Goal: Task Accomplishment & Management: Use online tool/utility

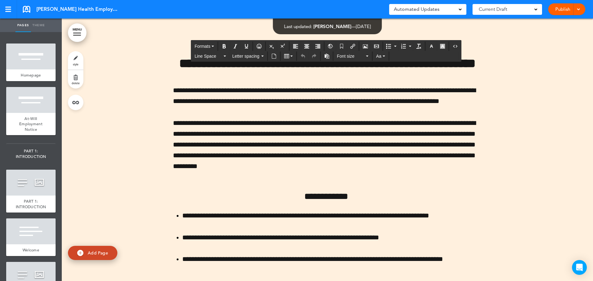
scroll to position [29519, 0]
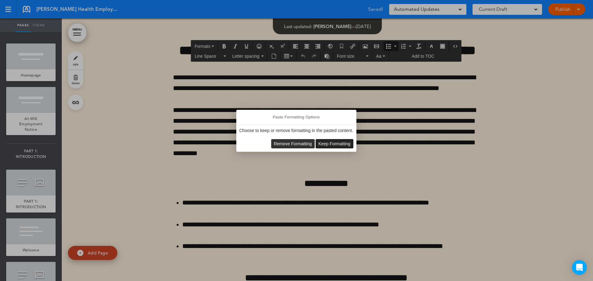
click at [336, 145] on span "Keep Formatting" at bounding box center [334, 143] width 32 height 5
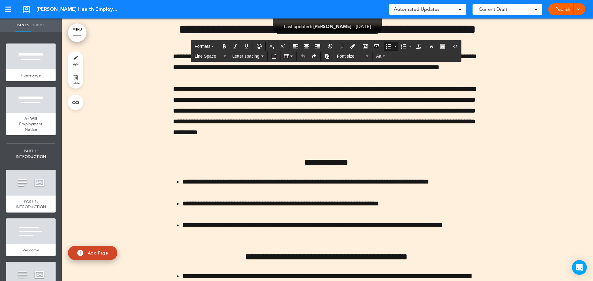
scroll to position [29550, 0]
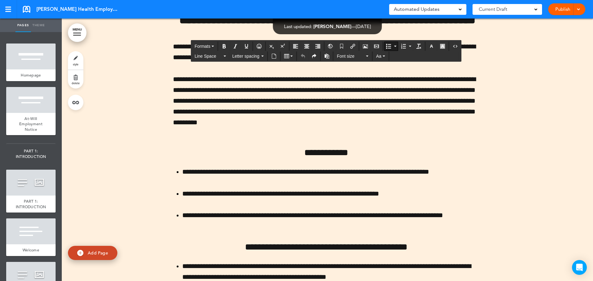
click at [581, 8] on div "Publish Publish Preview Draft" at bounding box center [566, 9] width 37 height 12
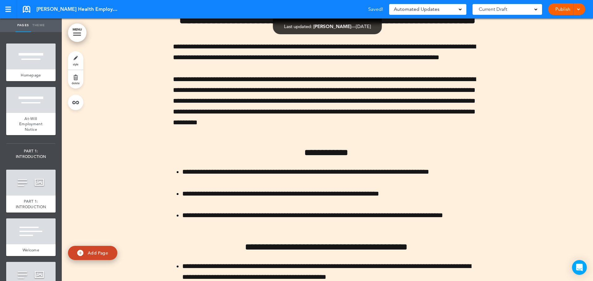
click at [578, 11] on div at bounding box center [578, 9] width 6 height 12
click at [582, 5] on div "Publish Publish Preview Draft" at bounding box center [566, 9] width 37 height 12
click at [580, 11] on div at bounding box center [578, 9] width 6 height 12
click at [151, 13] on div "[PERSON_NAME] Health Employee Handbook Saved! Automated Updates 0 Auto policy u…" at bounding box center [296, 9] width 593 height 19
